Goal: Transaction & Acquisition: Purchase product/service

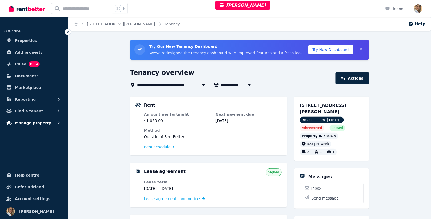
click at [37, 123] on span "Manage property" at bounding box center [33, 122] width 36 height 6
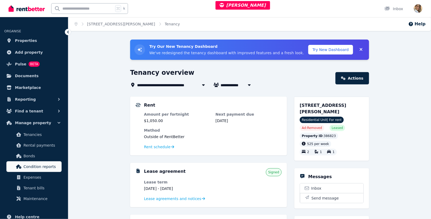
click at [47, 166] on span "Condition reports" at bounding box center [41, 166] width 36 height 6
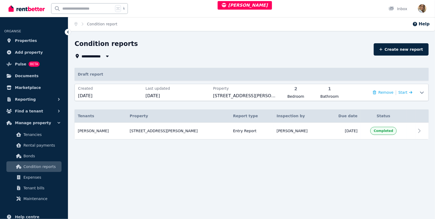
click at [191, 165] on div "**********" at bounding box center [217, 109] width 435 height 219
click at [182, 94] on span "9 Sept 2025" at bounding box center [178, 96] width 64 height 6
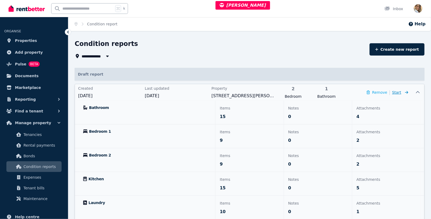
click at [402, 90] on span "Start" at bounding box center [400, 92] width 16 height 6
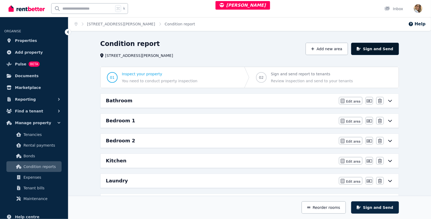
click at [386, 52] on button "Sign and Send" at bounding box center [375, 49] width 48 height 12
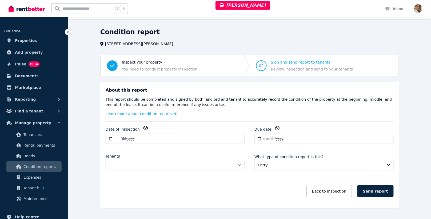
scroll to position [2, 0]
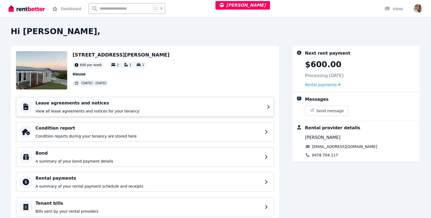
click at [94, 98] on div "Lease agreements and notices View all lease agreements and notices for your ten…" at bounding box center [145, 107] width 258 height 20
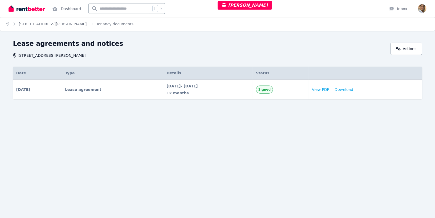
click at [93, 159] on div "Home [STREET_ADDRESS][GEOGRAPHIC_DATA][PERSON_NAME] Tenancy documents Lease agr…" at bounding box center [217, 109] width 435 height 218
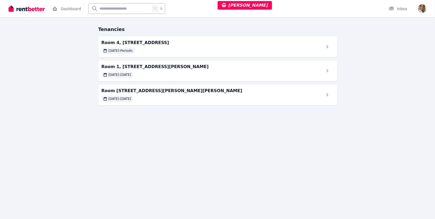
drag, startPoint x: 189, startPoint y: 145, endPoint x: 153, endPoint y: 2, distance: 147.5
click at [188, 145] on div "Tenancies Room 4, 17 Old Canterbury Rd, Lewisham 21/08/2025 - Periodic Room 1, …" at bounding box center [217, 109] width 435 height 219
click at [136, 43] on span "Room 4, 17 Old Canterbury Rd, Lewisham" at bounding box center [211, 42] width 224 height 6
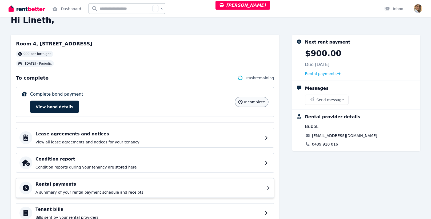
scroll to position [11, 0]
click at [76, 185] on h4 "Rental payments" at bounding box center [149, 184] width 228 height 6
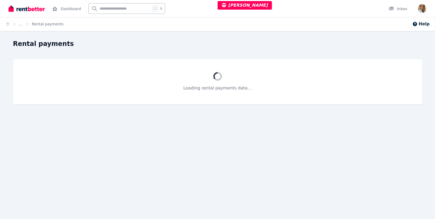
click at [76, 185] on div "Home ... Rental payments Help Rental payments Loading rental payments data..." at bounding box center [217, 109] width 435 height 219
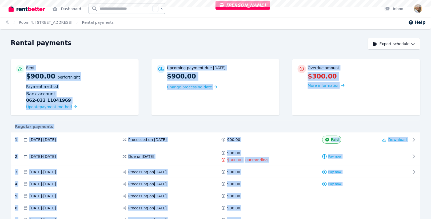
scroll to position [2, 0]
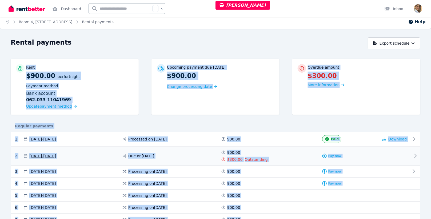
click at [365, 159] on div "Pay now" at bounding box center [332, 156] width 94 height 12
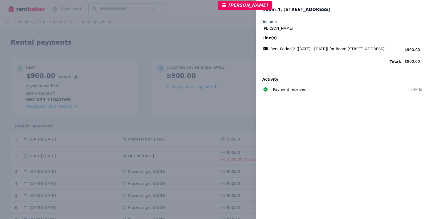
click at [195, 111] on div "Close panel Room 4, 17 Old Canterbury Rd, Lewisham Tenants Lineth Trujillo Mora…" at bounding box center [217, 109] width 435 height 219
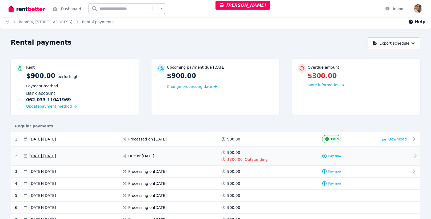
click at [369, 154] on div "Pay now" at bounding box center [332, 156] width 94 height 12
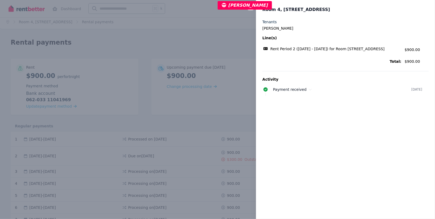
click at [235, 41] on div "Close panel Room 4, 17 Old Canterbury Rd, Lewisham Tenants Lineth Trujillo Mora…" at bounding box center [217, 109] width 435 height 219
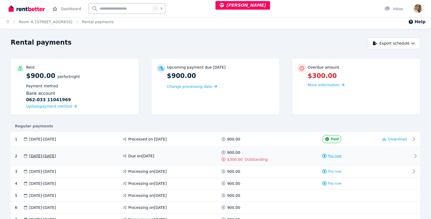
click at [326, 154] on icon at bounding box center [325, 156] width 4 height 4
